Goal: Transaction & Acquisition: Purchase product/service

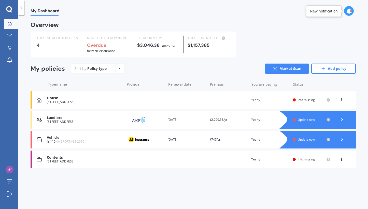
click at [134, 119] on img at bounding box center [138, 120] width 25 height 10
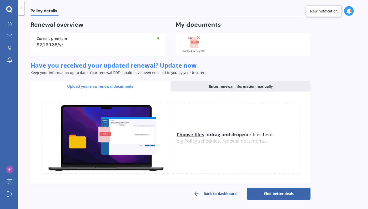
scroll to position [35, 0]
click at [279, 192] on link "Find better deals" at bounding box center [279, 194] width 64 height 12
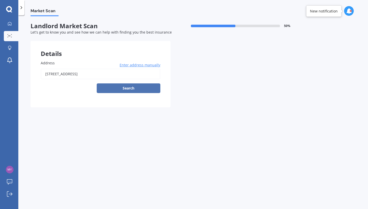
click at [134, 89] on button "Search" at bounding box center [129, 88] width 64 height 10
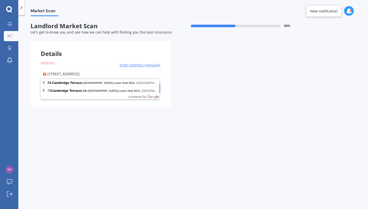
click at [136, 65] on span "Enter address manually" at bounding box center [140, 65] width 41 height 5
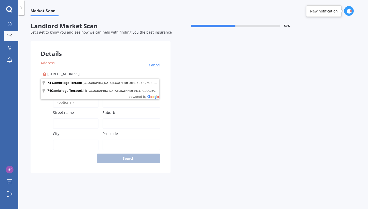
click at [48, 74] on input "[STREET_ADDRESS]" at bounding box center [101, 74] width 120 height 11
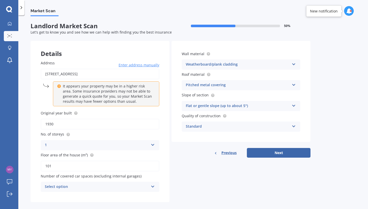
click at [47, 74] on input "[STREET_ADDRESS]" at bounding box center [100, 74] width 119 height 11
type input "[STREET_ADDRESS]"
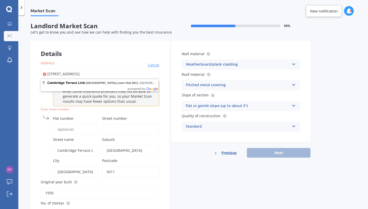
click at [54, 73] on input "[STREET_ADDRESS]" at bounding box center [100, 74] width 119 height 11
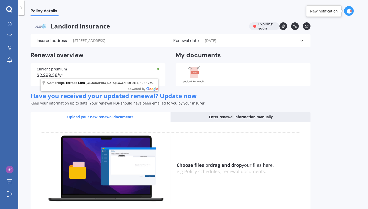
click at [66, 71] on div "Current premium" at bounding box center [98, 69] width 123 height 4
click at [116, 84] on span "Lower Hutt" at bounding box center [123, 82] width 15 height 3
click at [73, 43] on span "[STREET_ADDRESS]" at bounding box center [89, 40] width 32 height 5
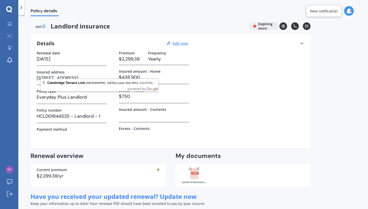
click at [224, 92] on div "Renewal date 22/09/2025 Insured address 74 Cambridge Terrace, Waterloo, Lower H…" at bounding box center [171, 96] width 268 height 91
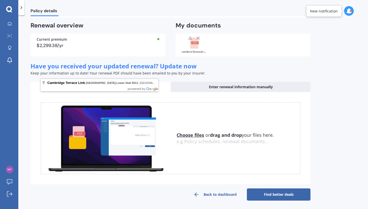
click at [267, 194] on link "Find better deals" at bounding box center [279, 195] width 64 height 12
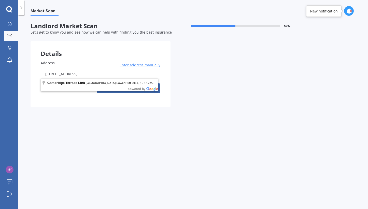
click at [46, 74] on input "74 Cambridge Terrace, Waterloo, Lower Hutt 5011" at bounding box center [101, 74] width 120 height 11
type input "Cambridge Terrace Link, Waterloo, Lower Hutt 5011"
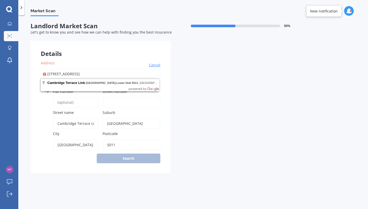
click at [205, 110] on div "Details Address Cambridge Terrace Link, Waterloo, Lower Hutt 5011 Cancel Search…" at bounding box center [171, 107] width 280 height 132
click at [63, 82] on span "Cambridge Terrace Link" at bounding box center [66, 83] width 38 height 4
click at [65, 83] on span "Cambridge Terrace Link" at bounding box center [66, 83] width 38 height 4
click at [123, 74] on input "Cambridge Terrace Link, Waterloo, Lower Hutt 5011" at bounding box center [101, 74] width 120 height 11
click at [156, 64] on span "Cancel" at bounding box center [154, 65] width 11 height 5
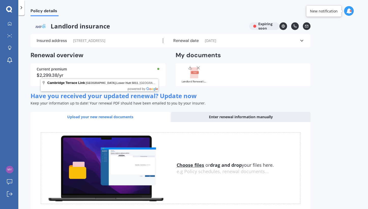
click at [33, 85] on div "Current premium $2,299.38/yr" at bounding box center [98, 74] width 135 height 23
click at [73, 43] on span "74 Cambridge Terrace, Waterloo, Lower Hutt 5011" at bounding box center [89, 40] width 32 height 5
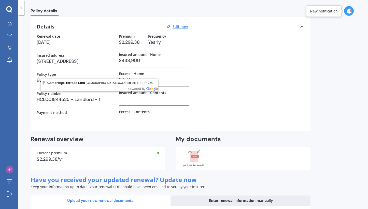
click at [50, 63] on h3 "74 Cambridge Terrace, Waterloo, Lower Hutt 5011" at bounding box center [72, 61] width 70 height 8
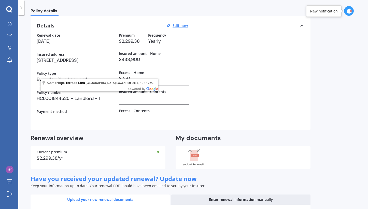
drag, startPoint x: 37, startPoint y: 60, endPoint x: 111, endPoint y: 61, distance: 73.8
click at [111, 61] on div "Renewal date 22/09/2025 Insured address 74 Cambridge Terrace, Waterloo, Lower H…" at bounding box center [171, 78] width 268 height 91
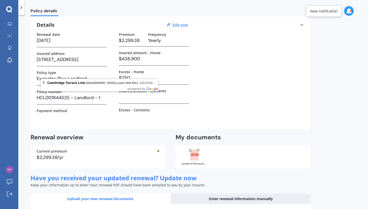
copy h3 "74 Cambridge Terrace, Waterloo, L"
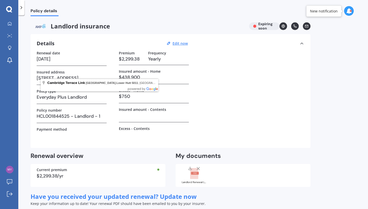
scroll to position [0, 0]
click at [21, 8] on icon at bounding box center [21, 7] width 5 height 5
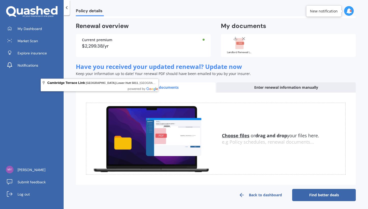
scroll to position [130, 0]
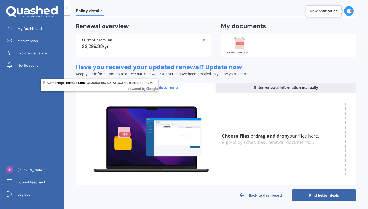
click at [303, 194] on link "Find better deals" at bounding box center [324, 195] width 64 height 12
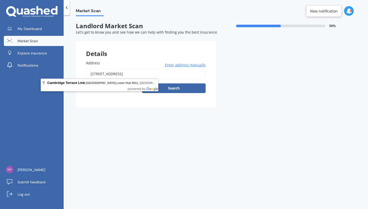
click at [96, 74] on input "74 Cambridge Terrace, Waterloo, Lower Hutt 5011" at bounding box center [146, 74] width 120 height 11
type input "Cambridge Terrace Link, Waterloo, Lower Hutt 5011"
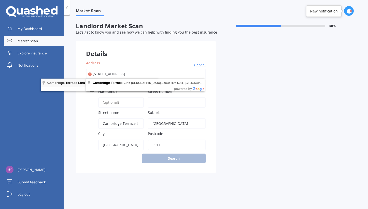
click at [71, 82] on span "Cambridge Terrace Link" at bounding box center [66, 83] width 38 height 4
click at [116, 83] on span "Lower Hutt" at bounding box center [123, 82] width 15 height 3
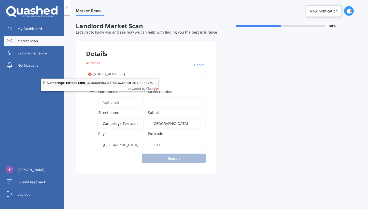
click at [116, 83] on span "Lower Hutt" at bounding box center [123, 82] width 15 height 3
drag, startPoint x: 105, startPoint y: 83, endPoint x: 142, endPoint y: 91, distance: 38.1
click at [116, 83] on span "Lower Hutt" at bounding box center [123, 82] width 15 height 3
click at [151, 91] on div "Cambridge Terrace Link Waterloo , Lower Hutt 5011 , New Zealand" at bounding box center [100, 85] width 118 height 13
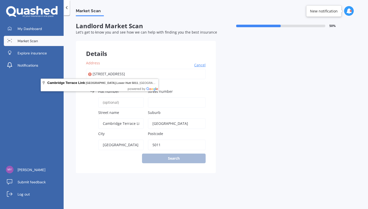
click at [247, 93] on div "Details Address Cambridge Terrace Link, Waterloo, Lower Hutt 5011 Cancel Search…" at bounding box center [216, 107] width 280 height 132
click at [201, 64] on span "Cancel" at bounding box center [199, 65] width 11 height 5
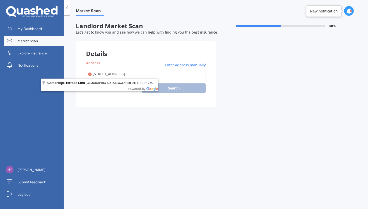
click at [201, 64] on span "Enter address manually" at bounding box center [185, 65] width 41 height 5
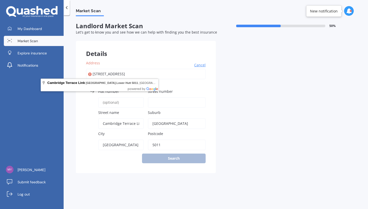
click at [127, 104] on input "Flat number" at bounding box center [121, 102] width 46 height 11
click at [155, 90] on div "Cambridge Terrace Link Waterloo , Lower Hutt 5011 , New Zealand" at bounding box center [100, 85] width 118 height 13
click at [68, 83] on span "Cambridge Terrace Link" at bounding box center [66, 83] width 38 height 4
click at [44, 82] on span at bounding box center [44, 83] width 4 height 5
click at [43, 82] on span at bounding box center [44, 83] width 4 height 5
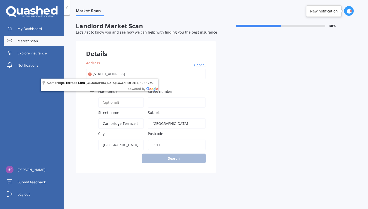
drag, startPoint x: 183, startPoint y: 103, endPoint x: 178, endPoint y: 107, distance: 7.0
click at [183, 103] on input "Street number" at bounding box center [177, 102] width 58 height 11
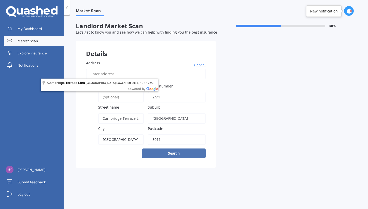
type input "2/74"
click at [167, 155] on button "Search" at bounding box center [174, 154] width 64 height 10
